Goal: Find specific page/section: Find specific page/section

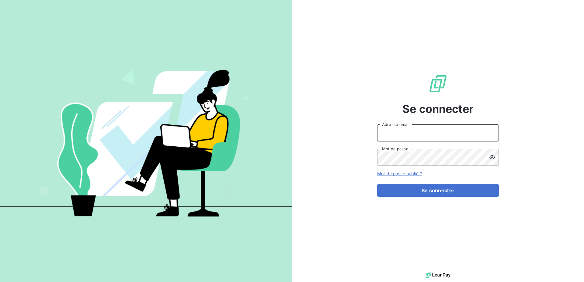
click at [414, 130] on input "Adresse email" at bounding box center [438, 132] width 122 height 17
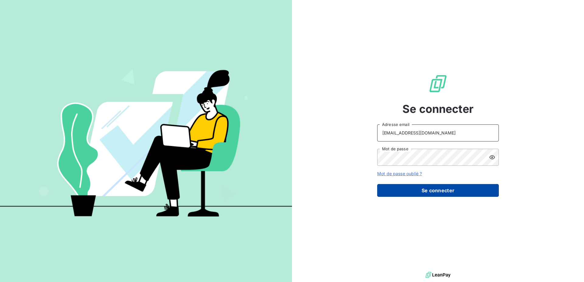
type input "[EMAIL_ADDRESS][DOMAIN_NAME]"
click at [436, 188] on button "Se connecter" at bounding box center [438, 190] width 122 height 13
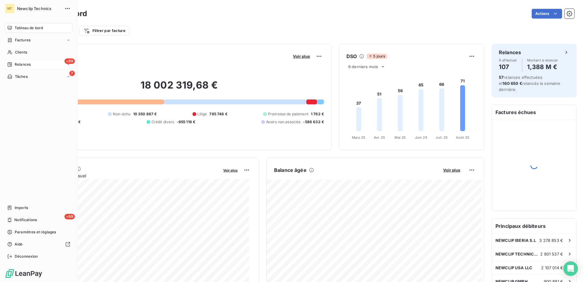
click at [21, 65] on span "Relances" at bounding box center [23, 64] width 16 height 5
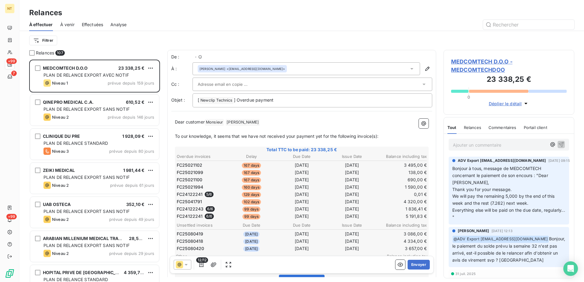
scroll to position [217, 126]
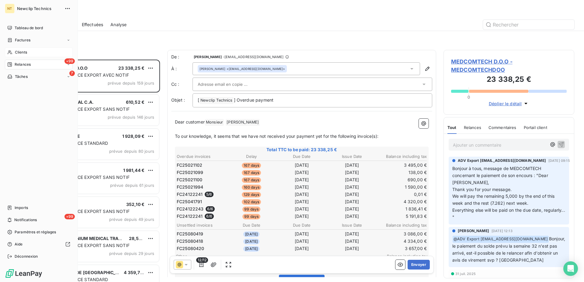
click at [35, 54] on div "Clients" at bounding box center [39, 52] width 68 height 10
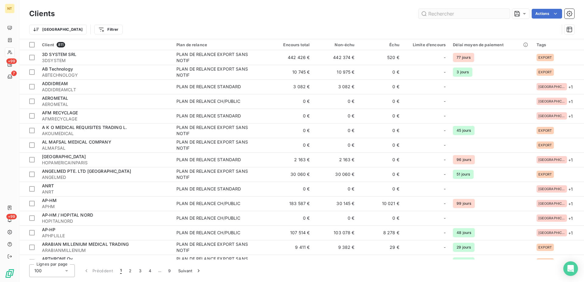
click at [442, 14] on input "text" at bounding box center [463, 14] width 91 height 10
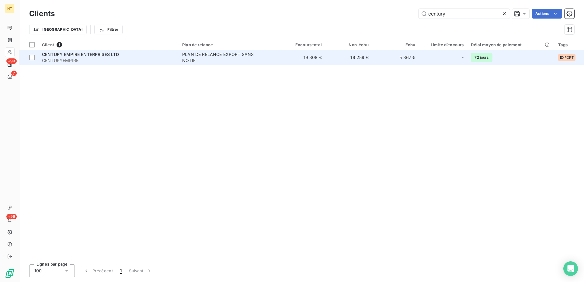
type input "century"
click at [310, 57] on td "19 308 €" at bounding box center [302, 57] width 47 height 15
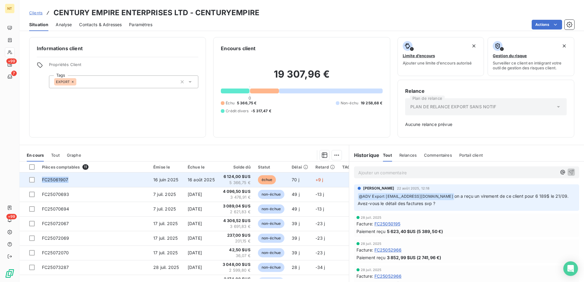
drag, startPoint x: 68, startPoint y: 179, endPoint x: 43, endPoint y: 181, distance: 25.0
click at [43, 181] on td "FC25061907" at bounding box center [93, 179] width 111 height 15
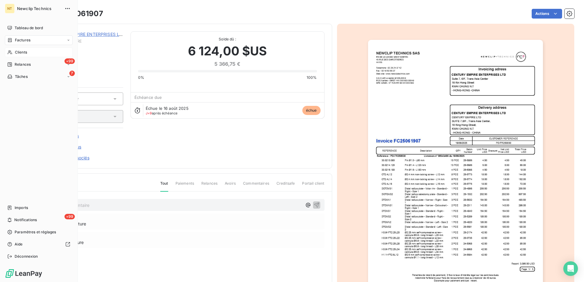
click at [23, 54] on span "Clients" at bounding box center [21, 52] width 12 height 5
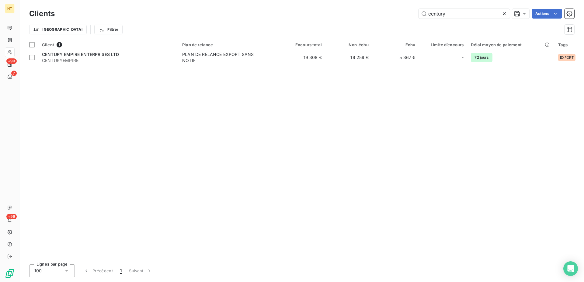
click at [505, 15] on icon at bounding box center [504, 13] width 3 height 3
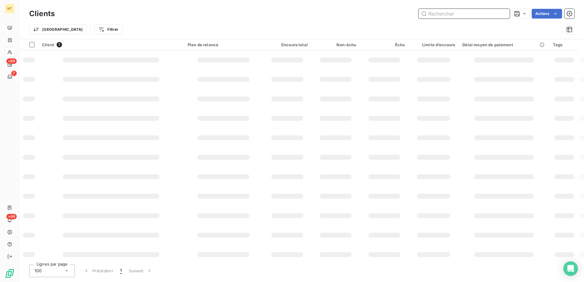
click at [442, 15] on input "text" at bounding box center [463, 14] width 91 height 10
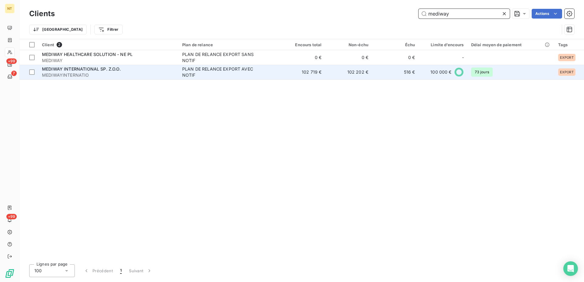
type input "mediway"
click at [219, 74] on div "PLAN DE RELANCE EXPORT AVEC NOTIF" at bounding box center [220, 72] width 76 height 12
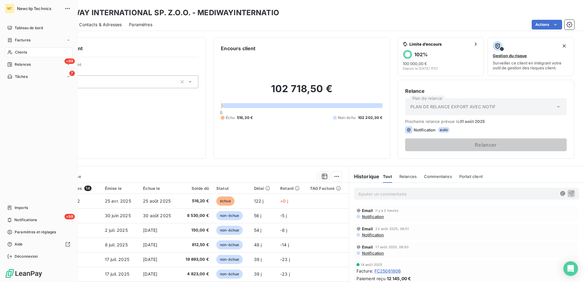
click at [26, 53] on span "Clients" at bounding box center [21, 52] width 12 height 5
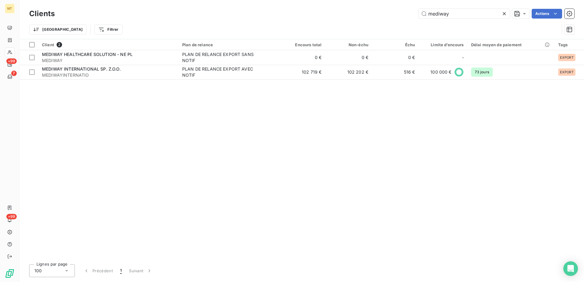
click at [503, 14] on icon at bounding box center [504, 14] width 6 height 6
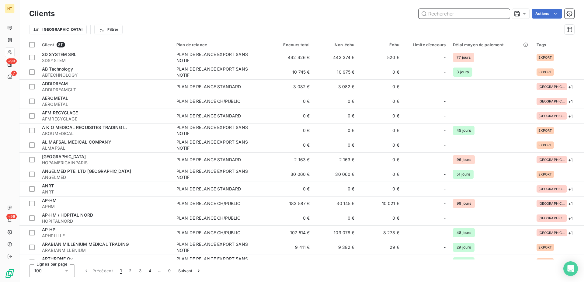
click at [436, 14] on input "text" at bounding box center [463, 14] width 91 height 10
